Goal: Task Accomplishment & Management: Complete application form

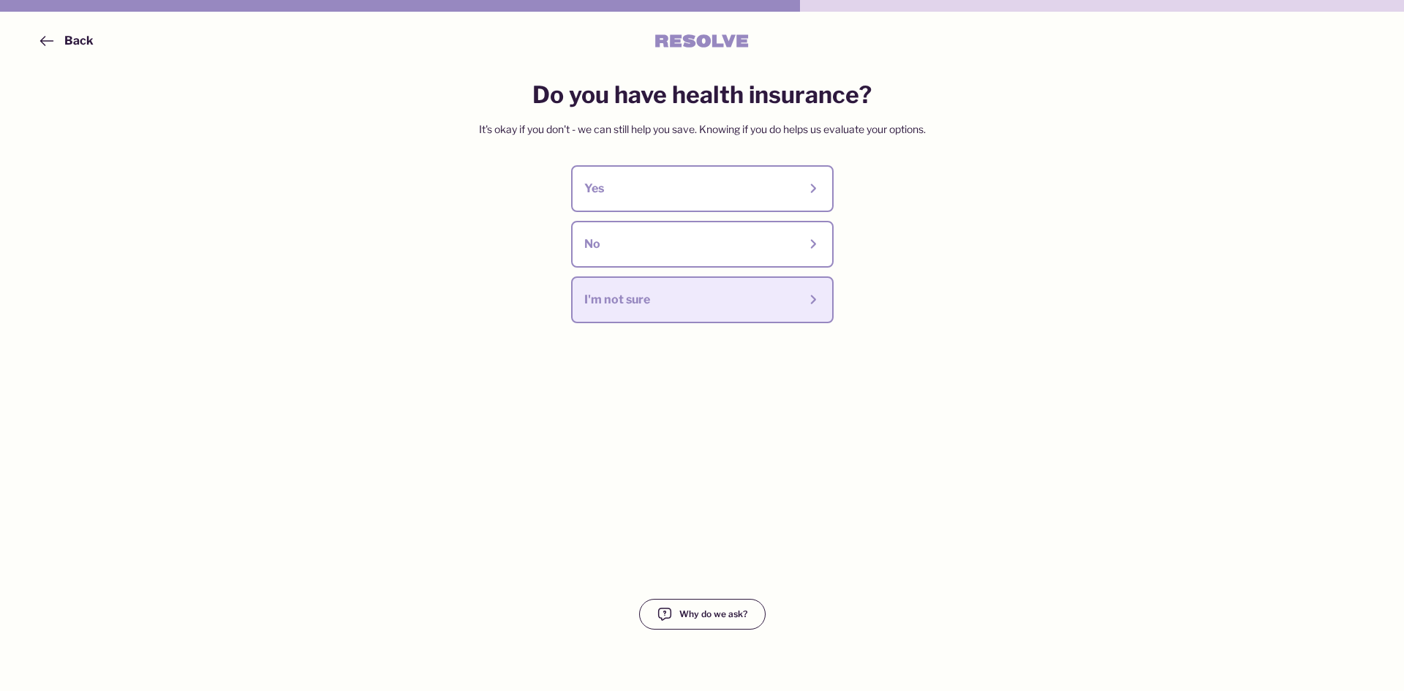
click at [678, 298] on div "I'm not sure" at bounding box center [691, 300] width 214 height 16
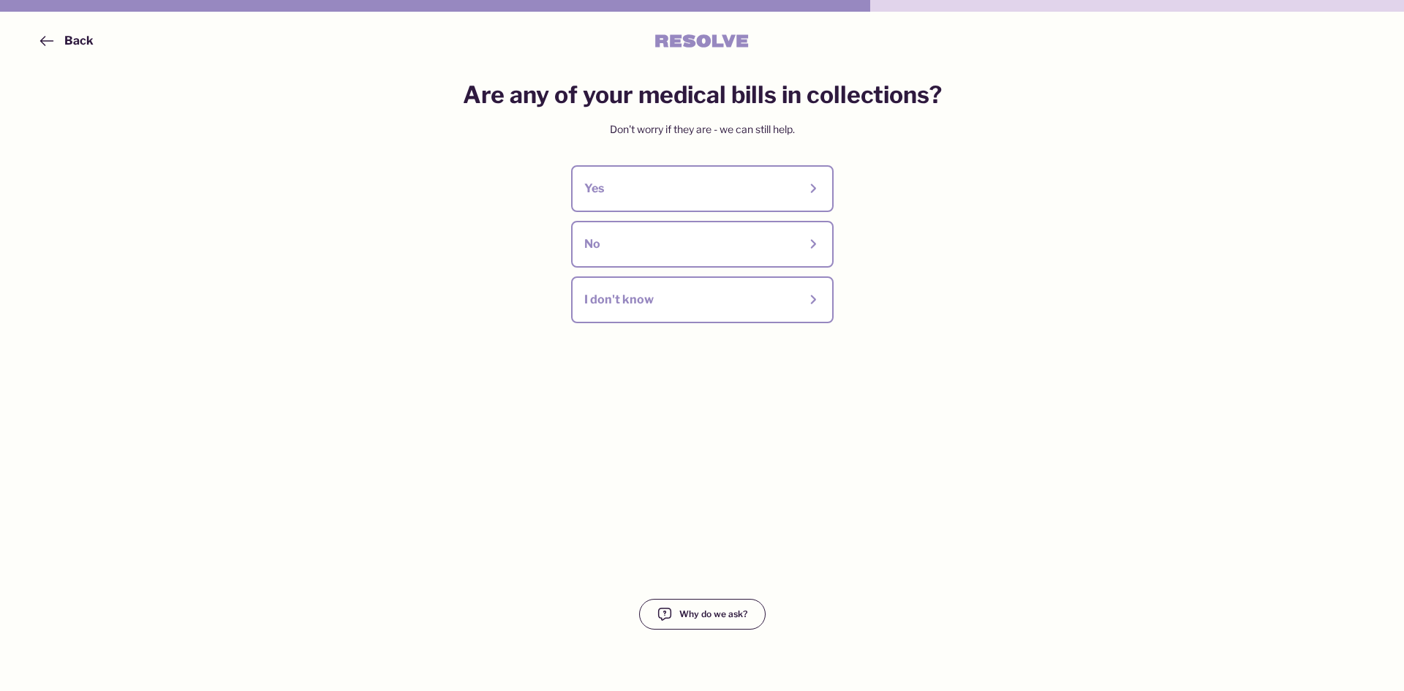
click at [61, 40] on span "Back" at bounding box center [66, 41] width 56 height 18
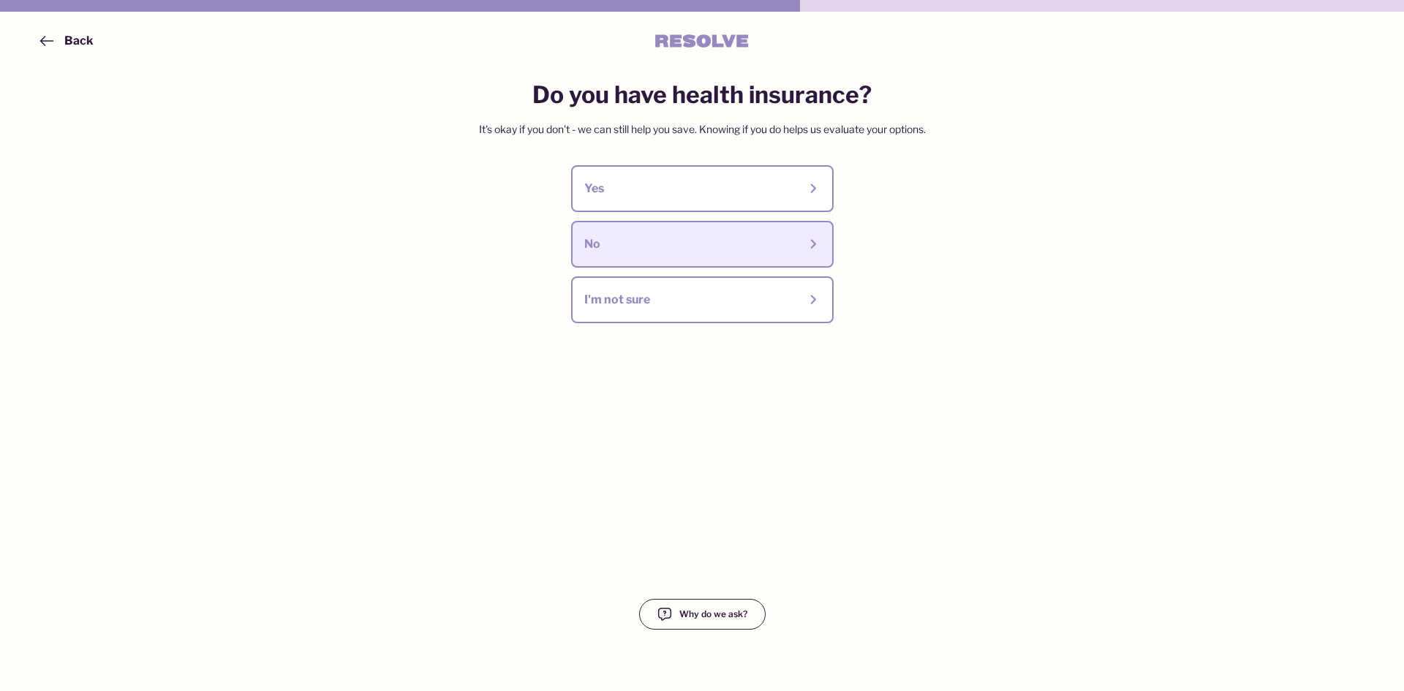
click at [732, 249] on div "No" at bounding box center [691, 244] width 214 height 16
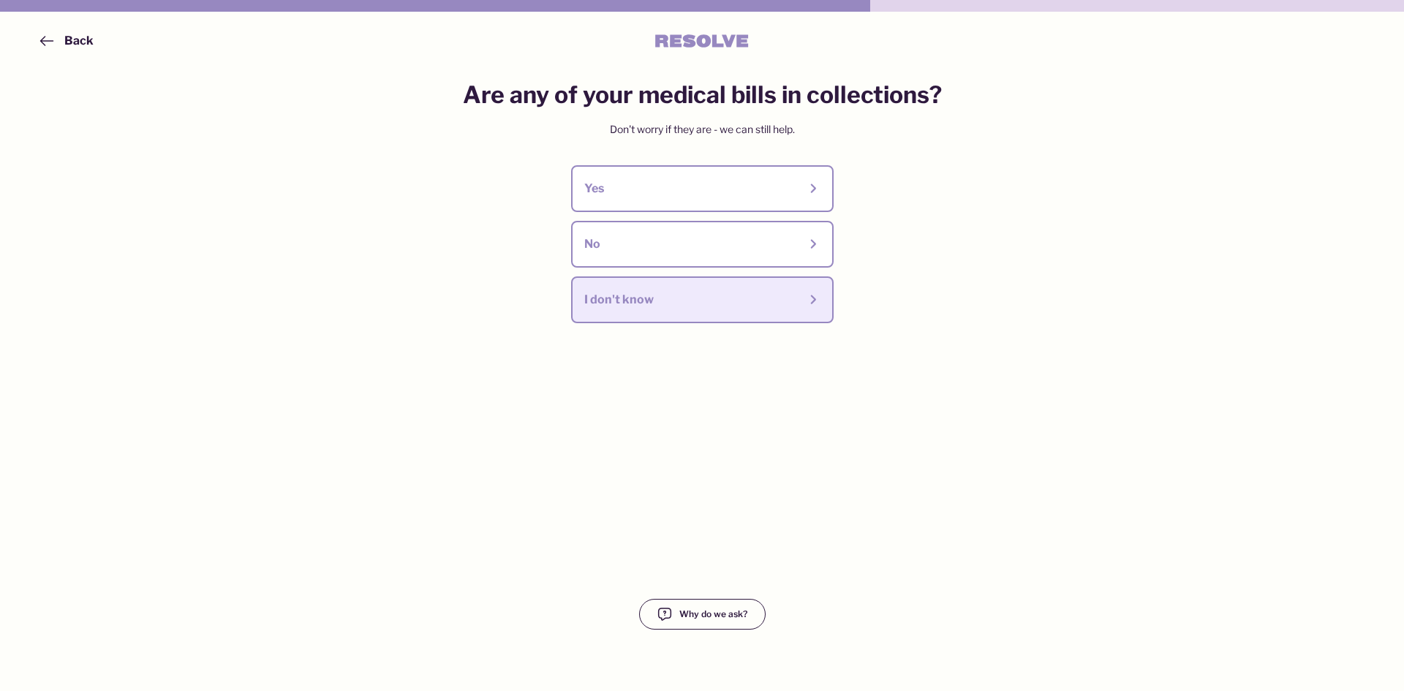
click at [724, 294] on div "I don't know" at bounding box center [691, 300] width 214 height 16
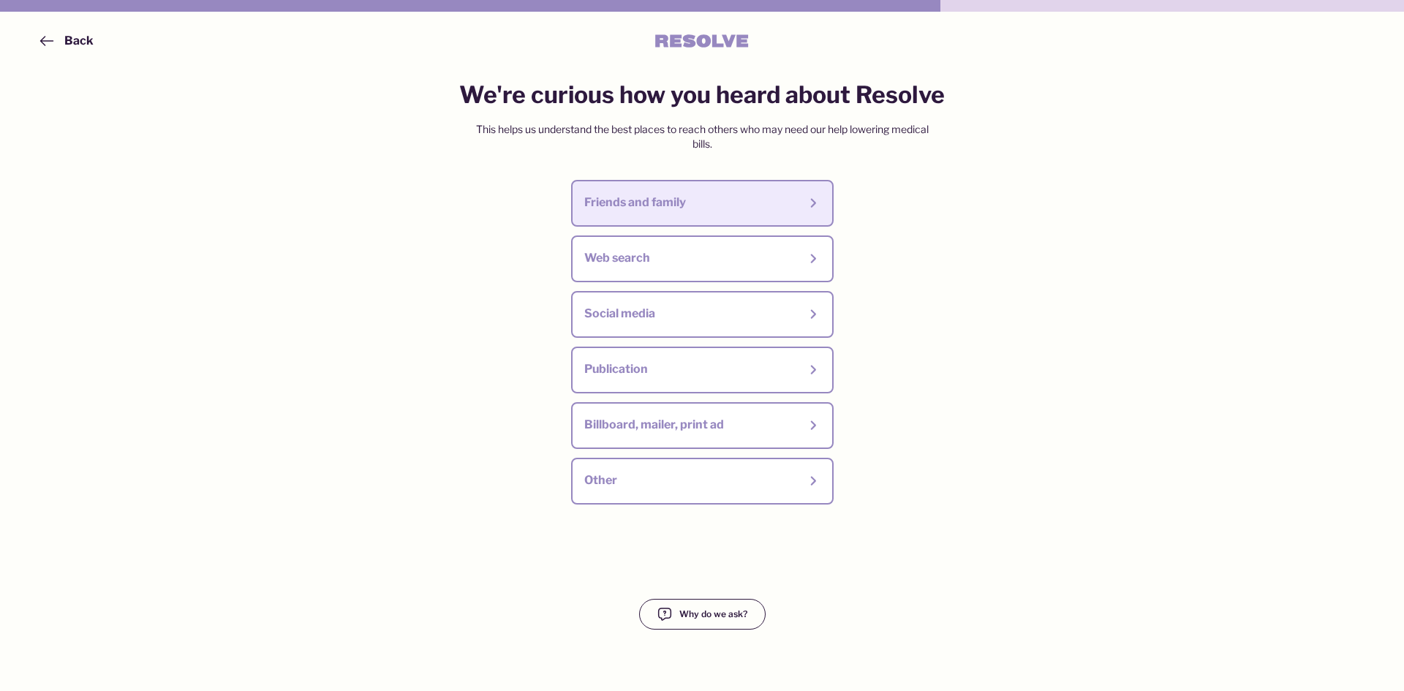
click at [699, 202] on div "Friends and family" at bounding box center [691, 202] width 214 height 16
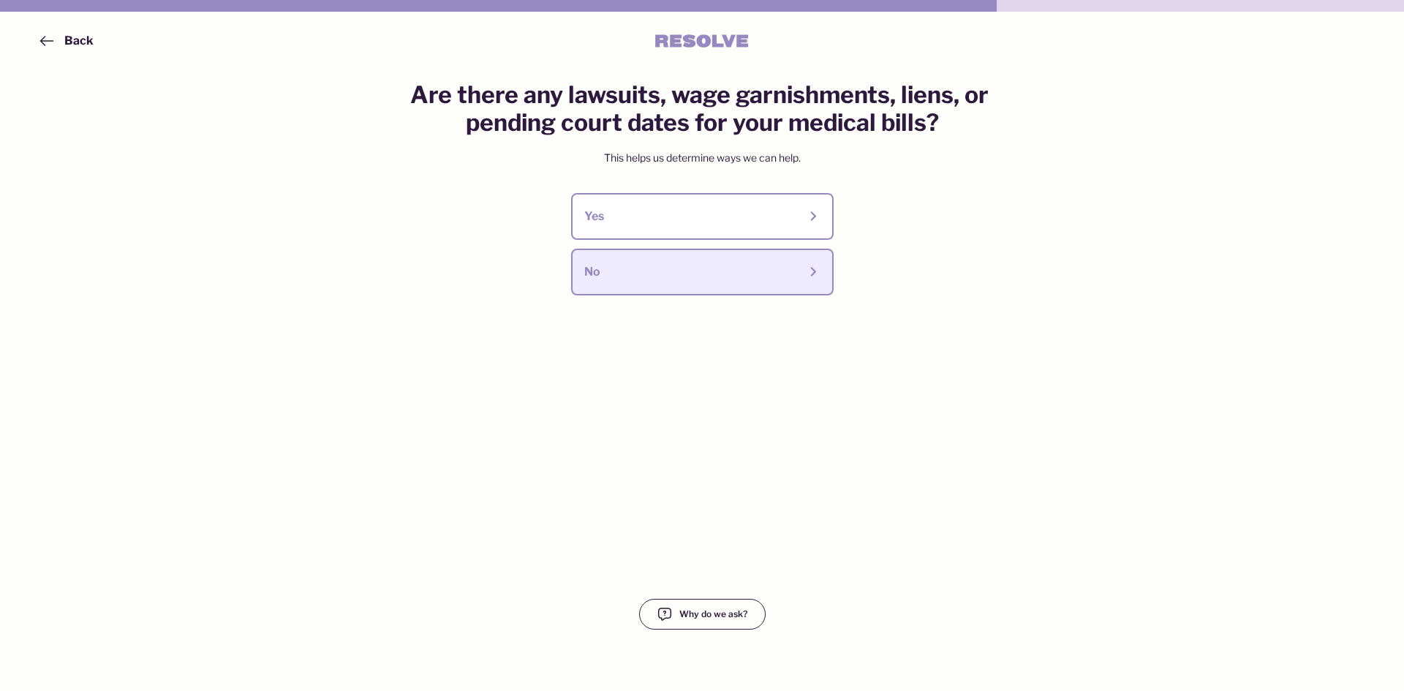
click at [684, 260] on button "No" at bounding box center [702, 272] width 262 height 47
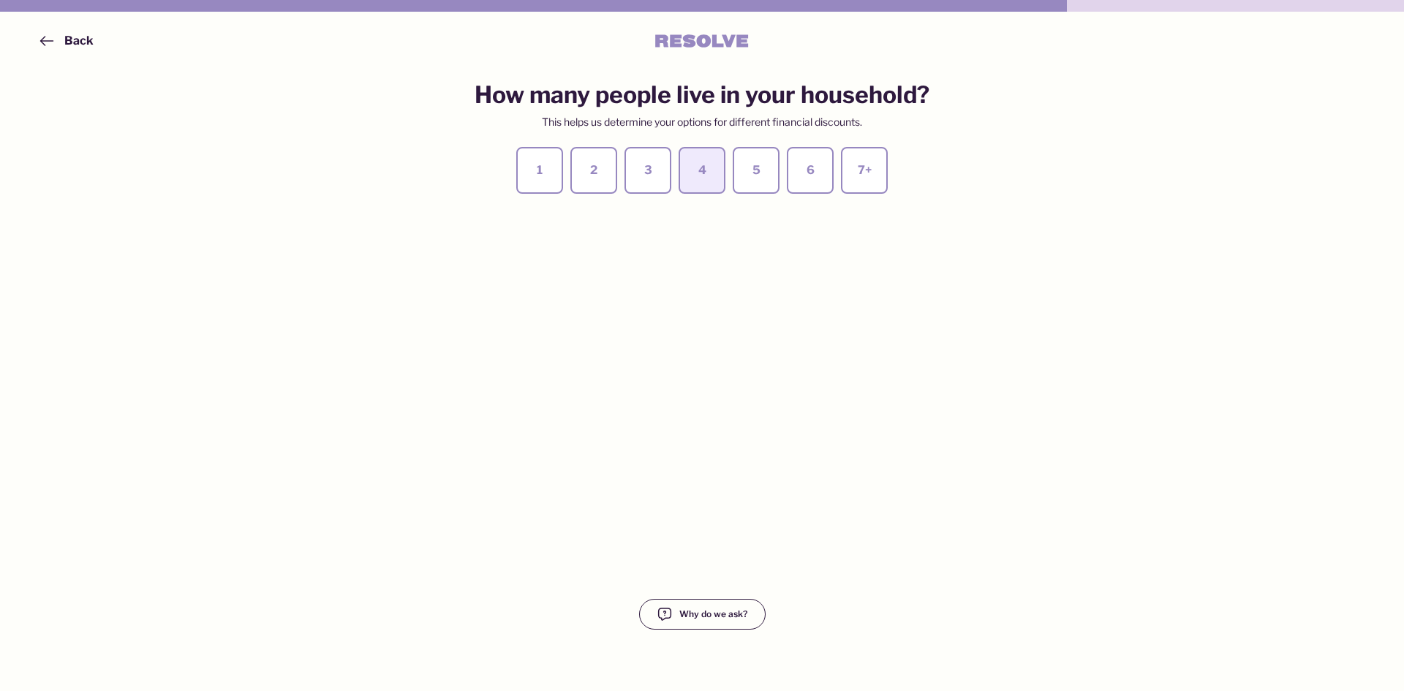
click at [709, 175] on div "4" at bounding box center [702, 170] width 20 height 16
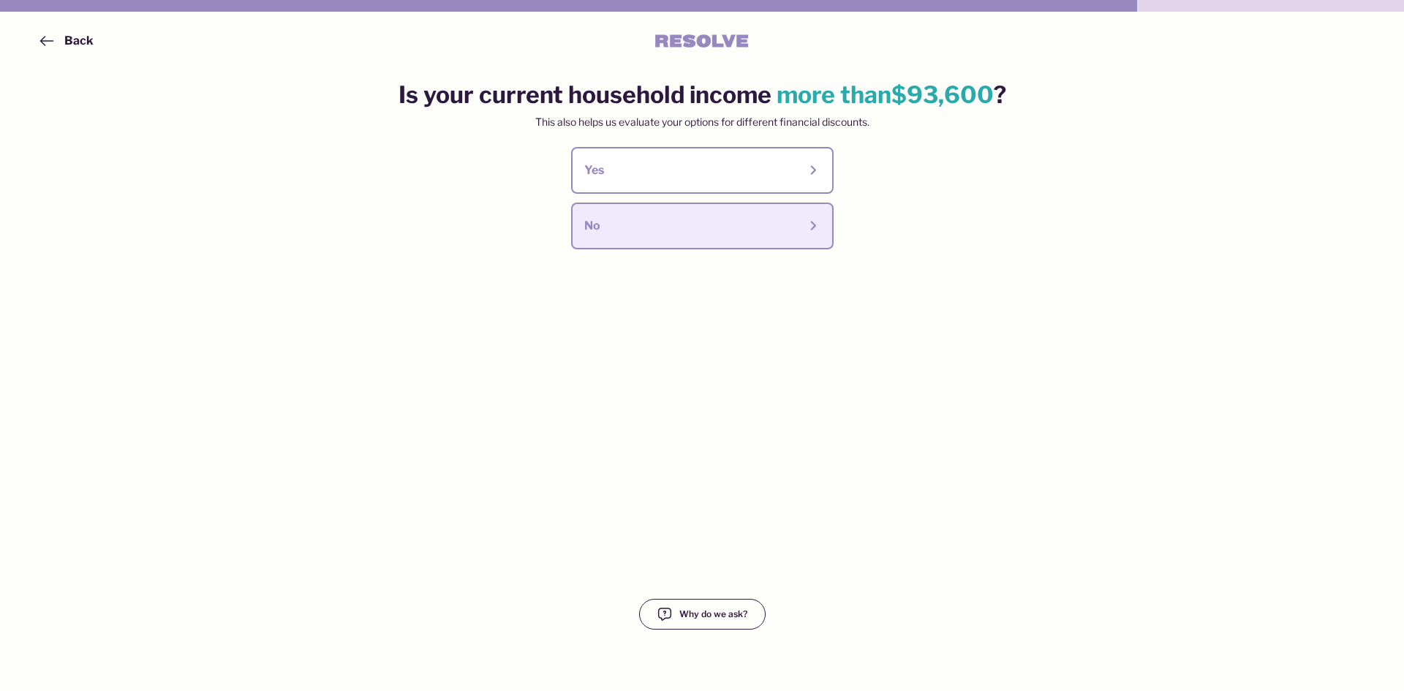
click at [649, 226] on div "No" at bounding box center [691, 226] width 214 height 16
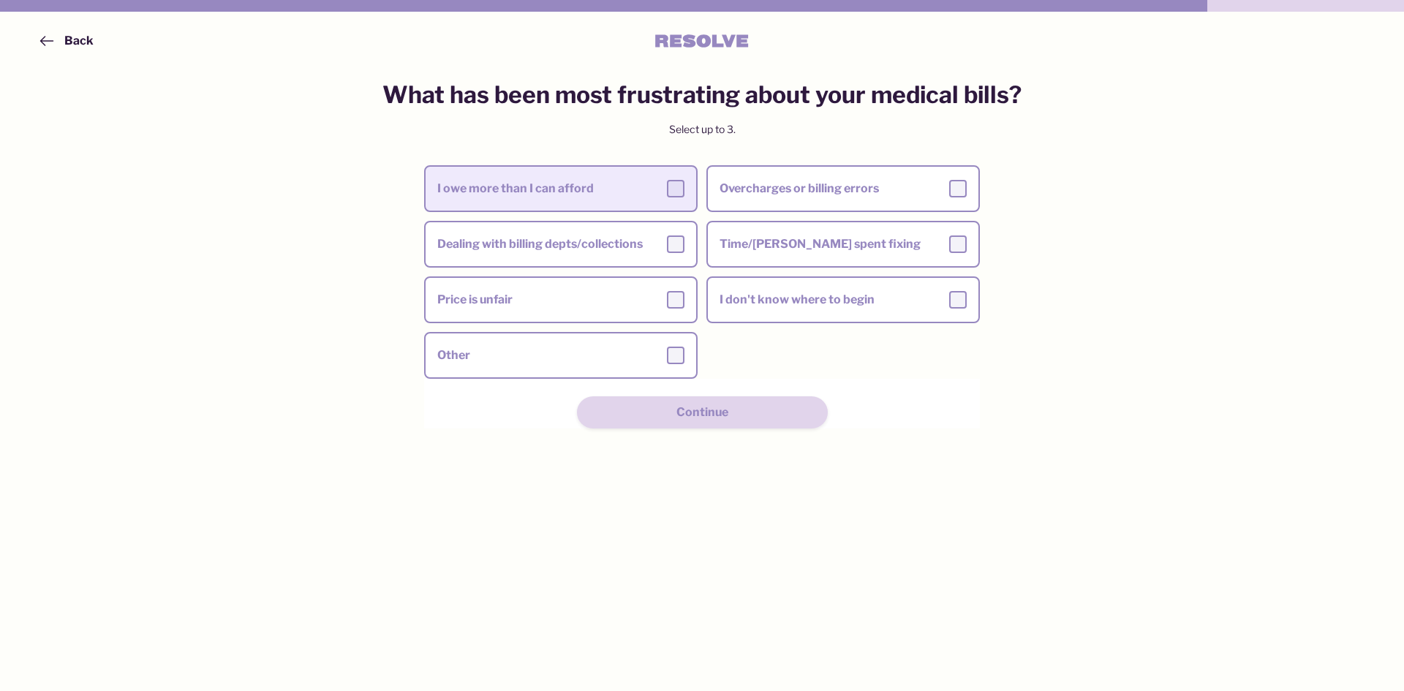
click at [677, 187] on div at bounding box center [676, 189] width 18 height 18
click at [0, 0] on input "I owe more than I can afford" at bounding box center [0, 0] width 0 height 0
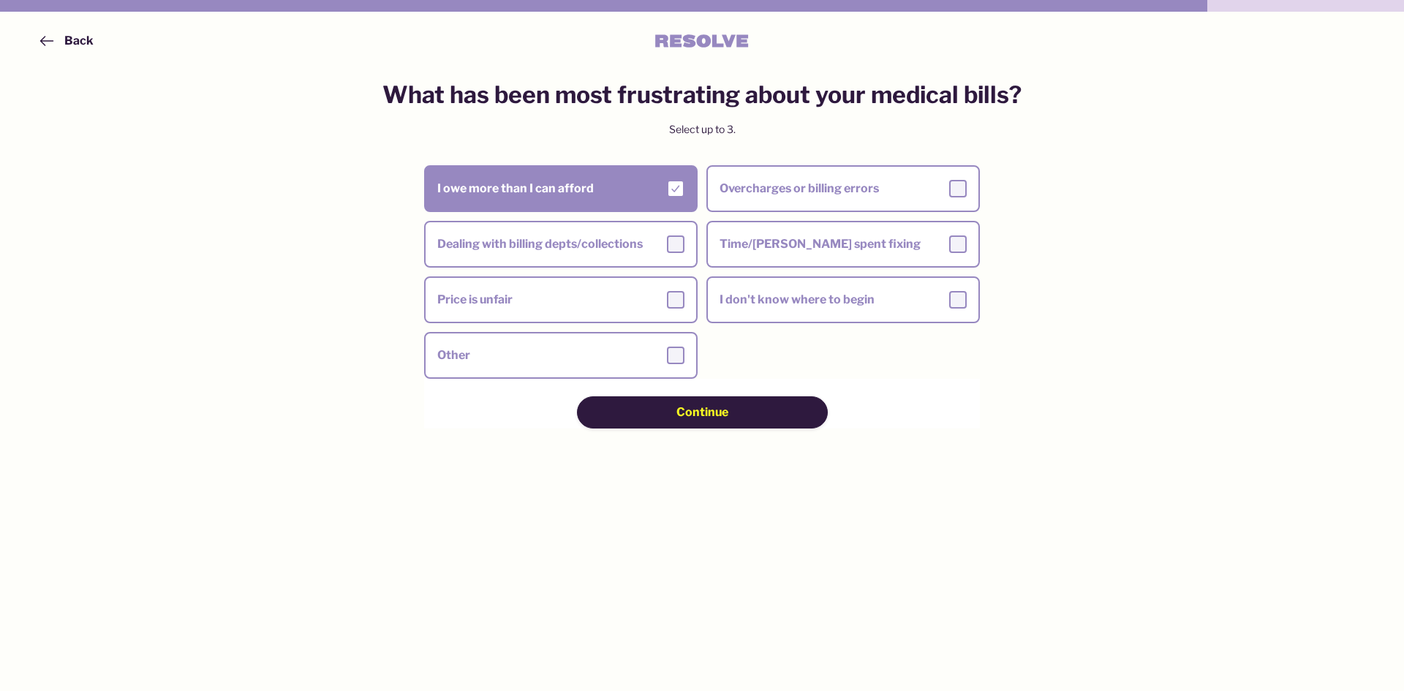
click at [682, 414] on span "Continue" at bounding box center [702, 412] width 52 height 16
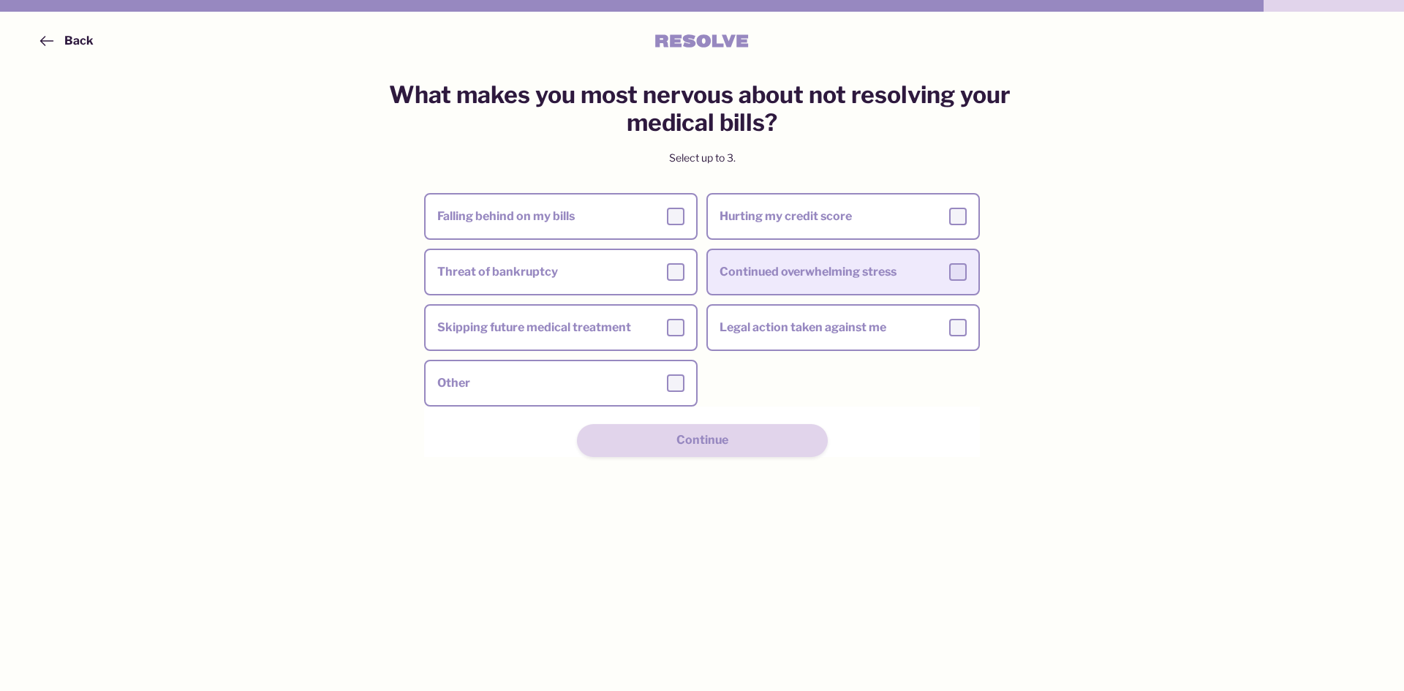
click at [968, 271] on label "Continued overwhelming stress" at bounding box center [843, 271] width 270 height 41
click at [0, 0] on input "Continued overwhelming stress" at bounding box center [0, 0] width 0 height 0
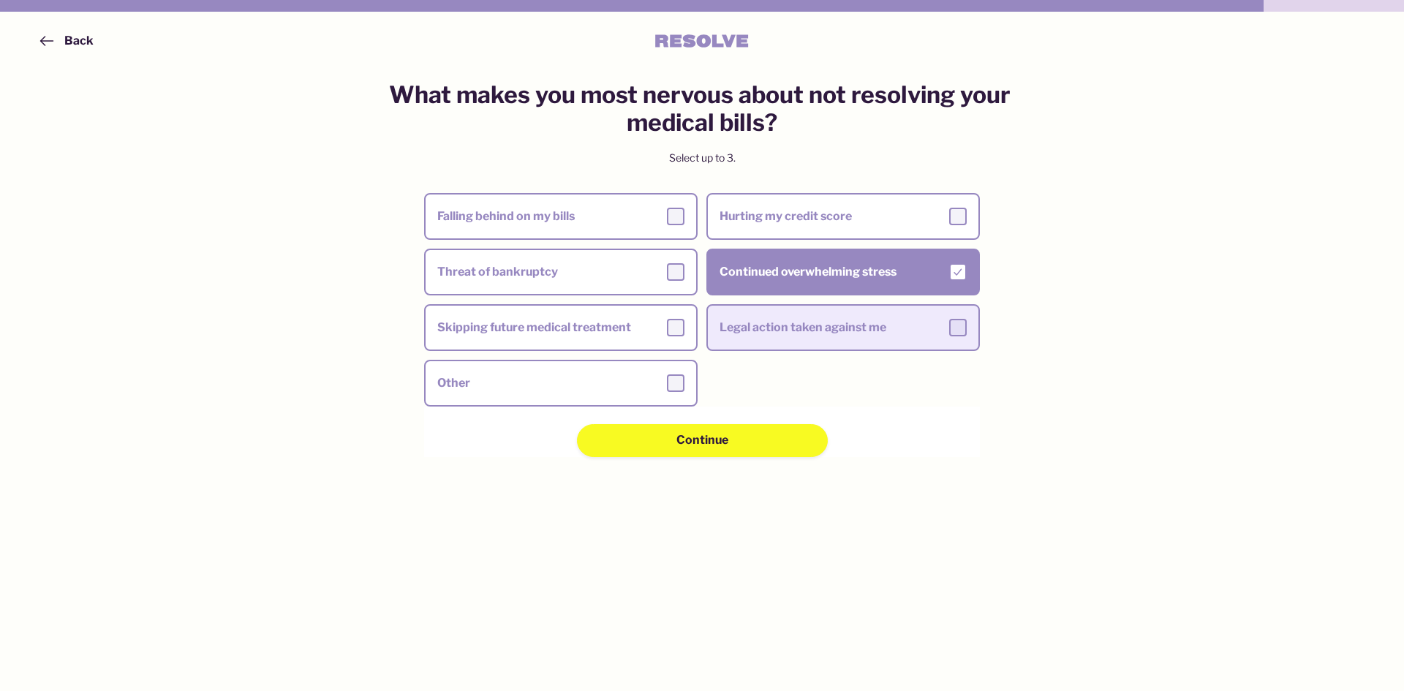
click at [955, 328] on div at bounding box center [958, 328] width 18 height 18
click at [0, 0] on input "Legal action taken against me" at bounding box center [0, 0] width 0 height 0
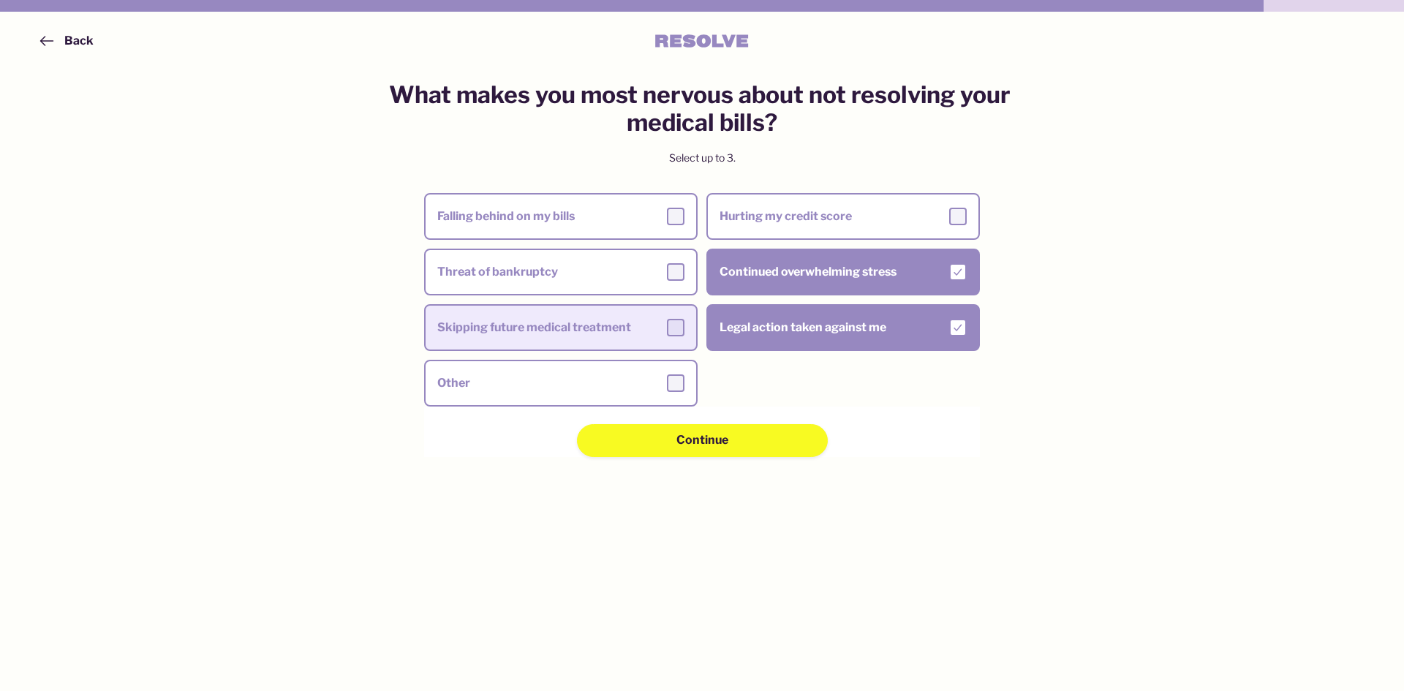
click at [681, 323] on div at bounding box center [676, 328] width 18 height 18
click at [0, 0] on input "Skipping future medical treatment" at bounding box center [0, 0] width 0 height 0
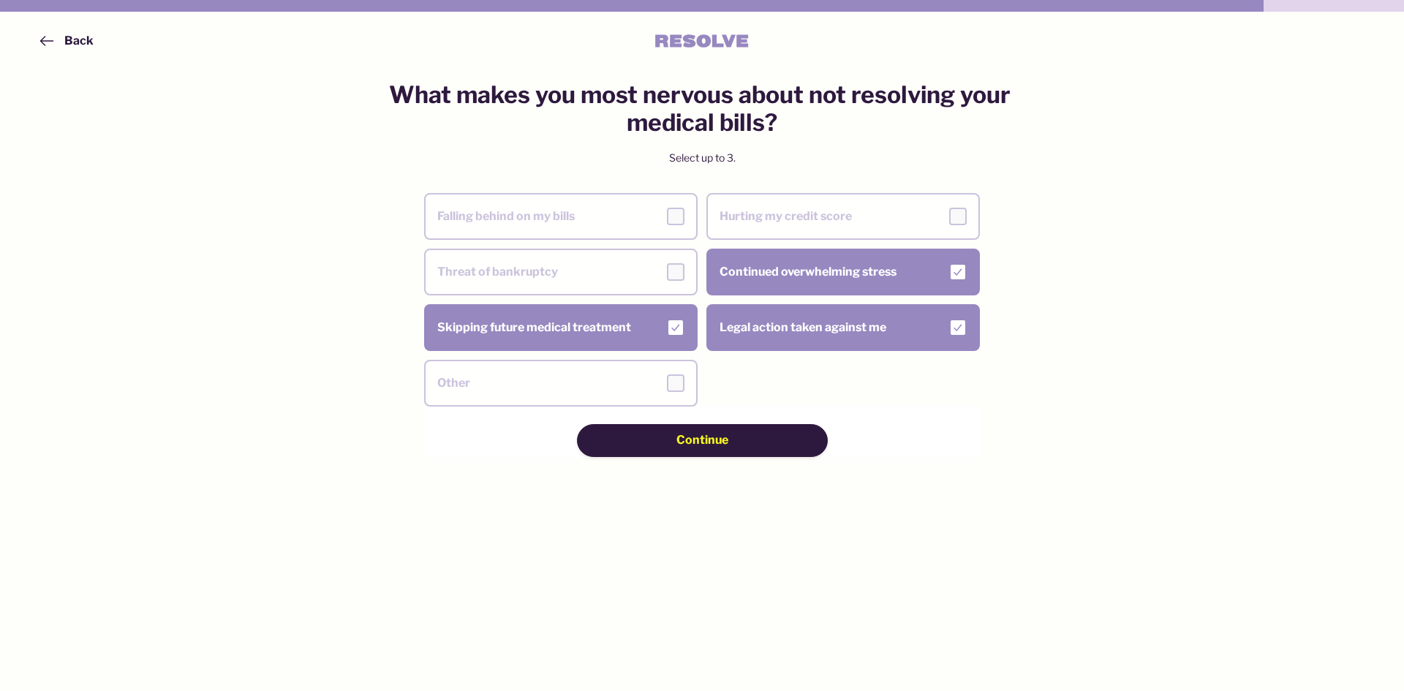
click at [734, 437] on div "Continue" at bounding box center [702, 440] width 147 height 16
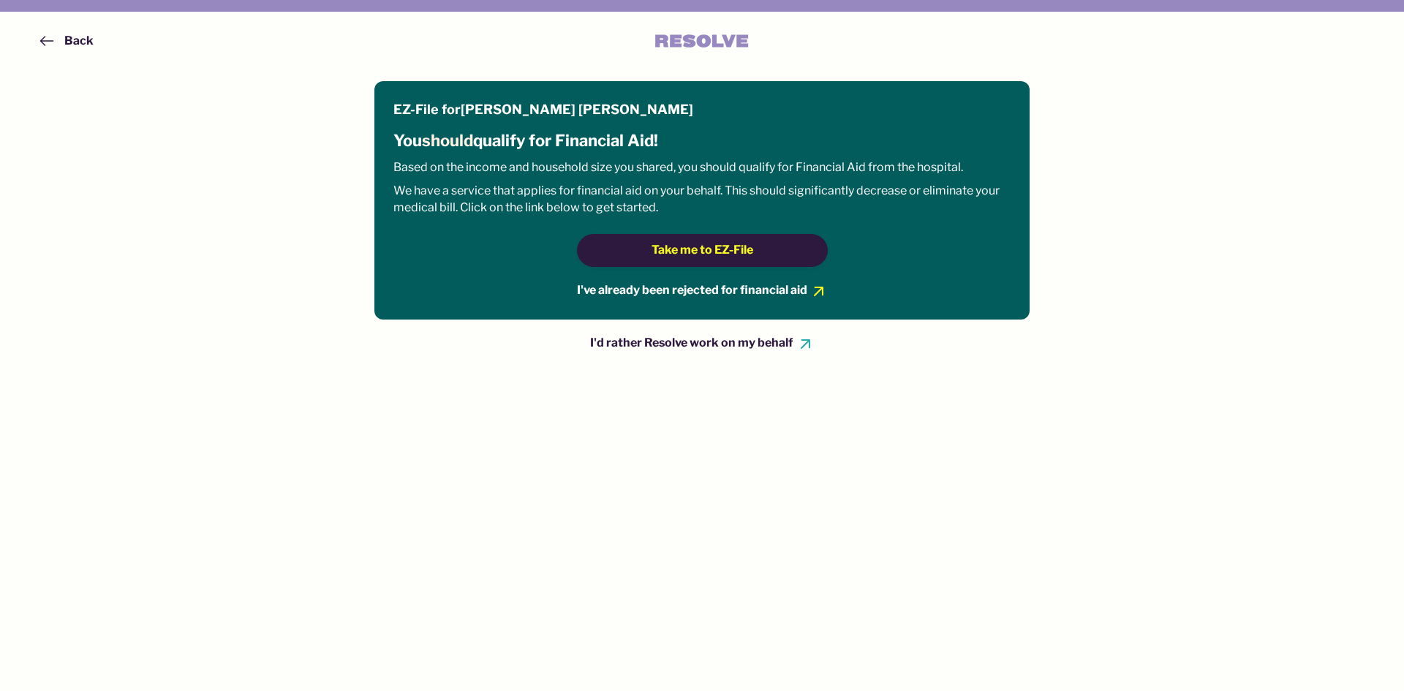
click at [763, 245] on div "Take me to EZ-File" at bounding box center [702, 250] width 147 height 16
